Goal: Information Seeking & Learning: Understand process/instructions

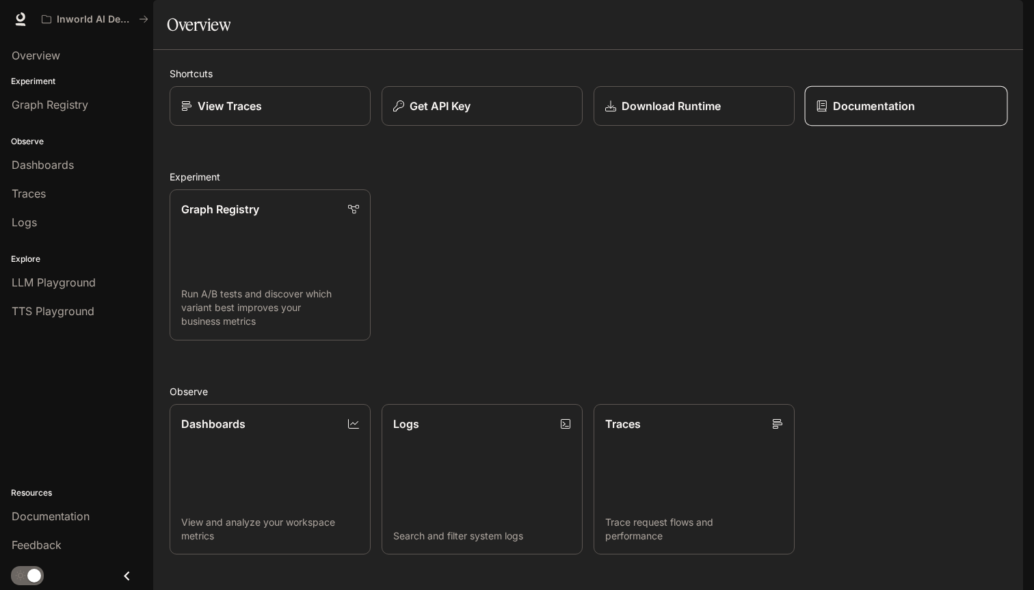
click at [871, 127] on link "Documentation" at bounding box center [906, 106] width 203 height 40
